Goal: Task Accomplishment & Management: Use online tool/utility

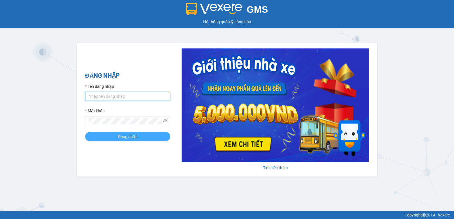
type input "hoangmaisg.kimma"
click at [138, 139] on button "Đăng nhập" at bounding box center [127, 136] width 85 height 9
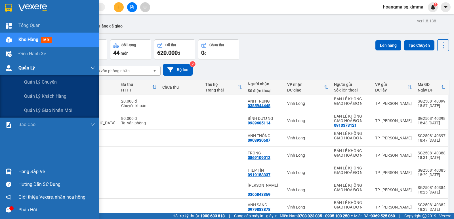
click at [27, 61] on div "Quản Lý" at bounding box center [56, 68] width 77 height 14
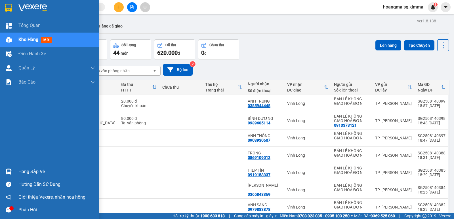
click at [31, 45] on div "Kho hàng mới" at bounding box center [56, 40] width 77 height 14
click at [32, 43] on div "Kho hàng mới" at bounding box center [35, 39] width 35 height 7
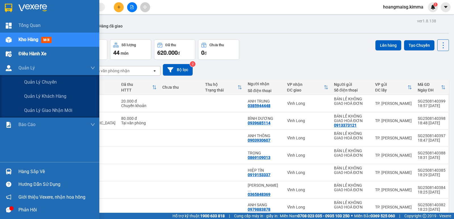
drag, startPoint x: 35, startPoint y: 62, endPoint x: 35, endPoint y: 50, distance: 11.3
click at [35, 61] on div "Quản Lý" at bounding box center [56, 68] width 77 height 14
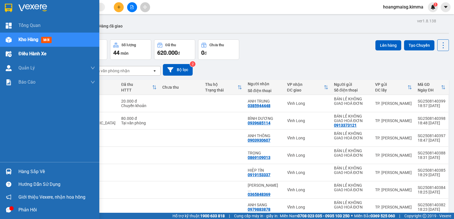
click at [35, 50] on span "Điều hành xe" at bounding box center [32, 53] width 28 height 7
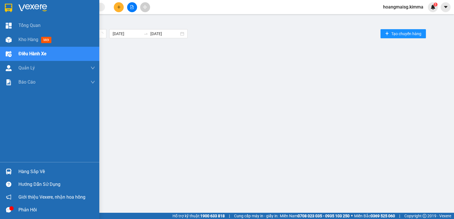
click at [36, 52] on span "Điều hành xe" at bounding box center [32, 53] width 28 height 7
click at [35, 44] on div "Kho hàng mới" at bounding box center [56, 40] width 77 height 14
click at [37, 44] on div "Kho hàng mới" at bounding box center [56, 40] width 77 height 14
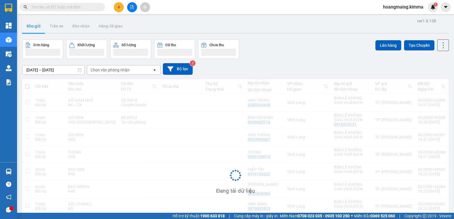
click at [37, 44] on div "Đơn hàng" at bounding box center [41, 45] width 16 height 4
